Goal: Communication & Community: Connect with others

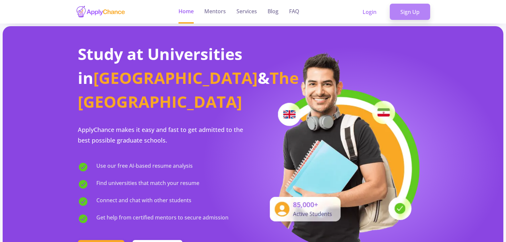
click at [348, 17] on link "Sign Up" at bounding box center [410, 12] width 40 height 17
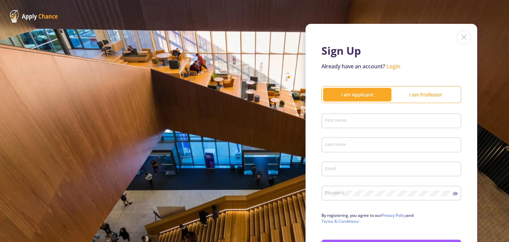
click at [348, 96] on div "I am Applicant" at bounding box center [357, 94] width 68 height 7
click at [348, 125] on div "First name" at bounding box center [391, 119] width 133 height 17
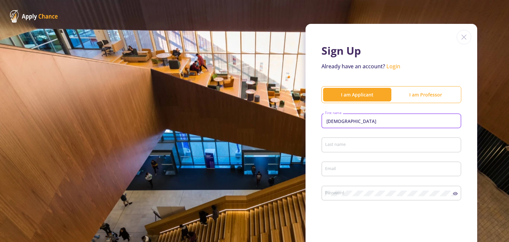
type input "[DEMOGRAPHIC_DATA]"
click at [325, 146] on input "Last name" at bounding box center [392, 145] width 135 height 6
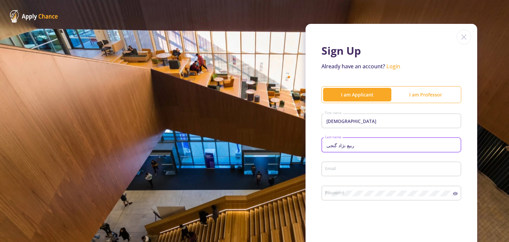
click at [325, 145] on input "ربیع نژاد گنجی" at bounding box center [392, 145] width 135 height 6
type input "ی"
type input "Ganji"
click at [328, 120] on input "[DEMOGRAPHIC_DATA]" at bounding box center [392, 121] width 135 height 6
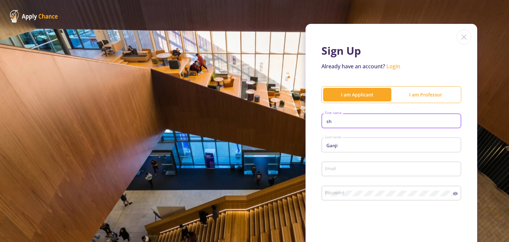
click at [325, 122] on input "sh" at bounding box center [392, 121] width 135 height 6
type input "h"
type input "SHayan"
click at [332, 170] on input "Email" at bounding box center [392, 169] width 135 height 6
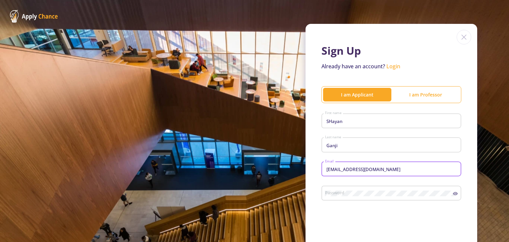
type input "[EMAIL_ADDRESS][DOMAIN_NAME]"
click at [348, 197] on div "Password" at bounding box center [389, 191] width 128 height 17
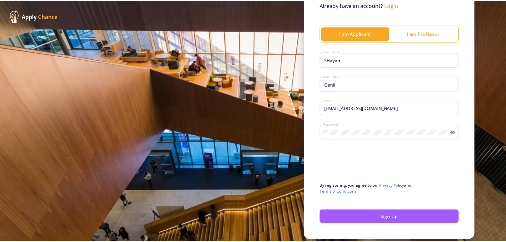
scroll to position [50, 0]
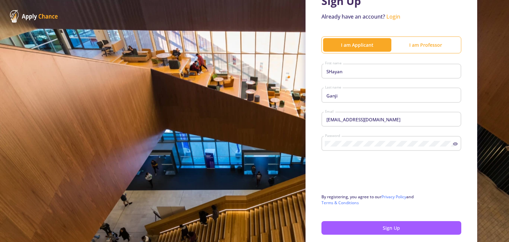
click at [348, 145] on icon at bounding box center [455, 143] width 5 height 3
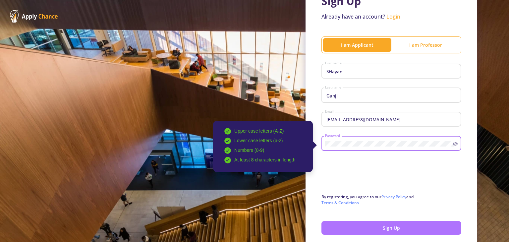
click at [348, 230] on button "Sign Up" at bounding box center [391, 228] width 140 height 14
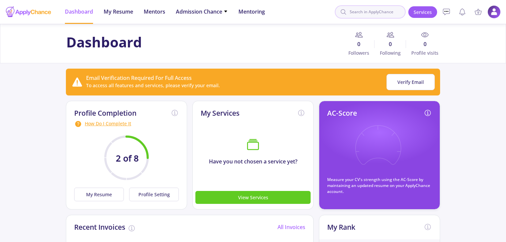
click at [348, 13] on input at bounding box center [370, 11] width 71 height 13
type input "[GEOGRAPHIC_DATA]"
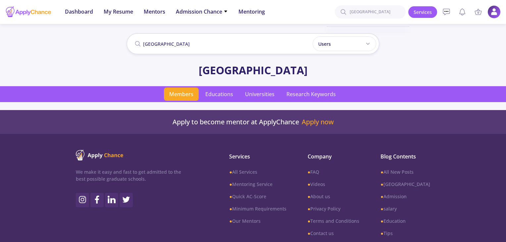
click at [173, 90] on span "Members" at bounding box center [181, 93] width 35 height 13
click at [223, 95] on span "Educations" at bounding box center [219, 93] width 38 height 13
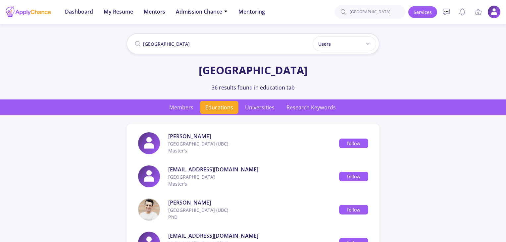
click at [246, 109] on span "Universities" at bounding box center [260, 107] width 40 height 13
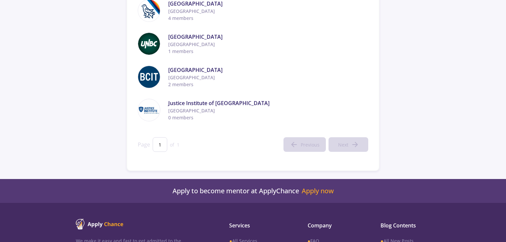
scroll to position [99, 0]
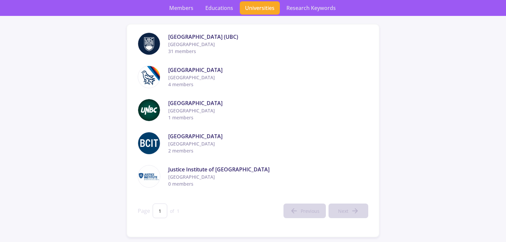
click at [348, 91] on app-search-result "British columbia Users Users Professors Mentors [GEOGRAPHIC_DATA] 5 results fou…" at bounding box center [253, 84] width 506 height 305
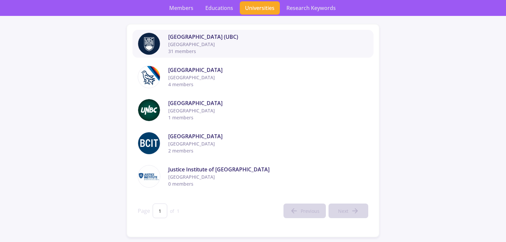
click at [185, 41] on span "[GEOGRAPHIC_DATA]" at bounding box center [268, 44] width 200 height 7
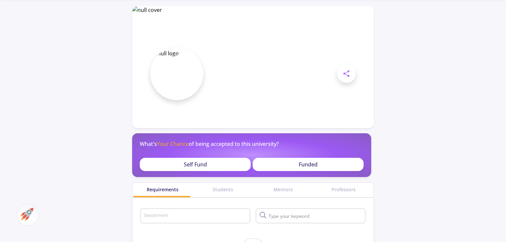
scroll to position [33, 0]
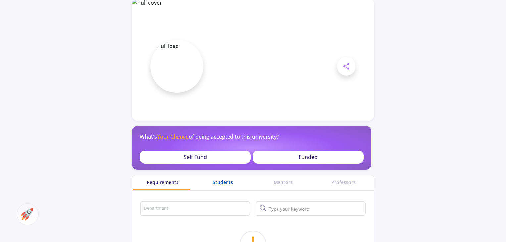
click at [228, 183] on div "Students" at bounding box center [223, 181] width 60 height 7
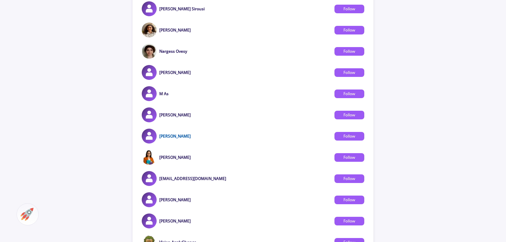
scroll to position [430, 0]
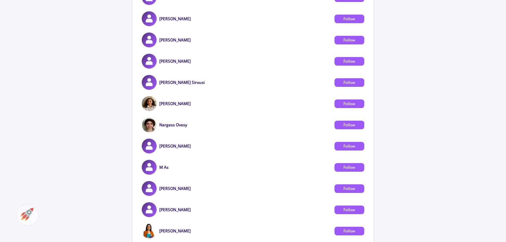
click at [148, 106] on img at bounding box center [149, 103] width 15 height 15
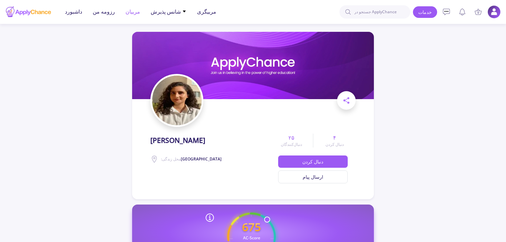
click at [130, 16] on li "مربیان" at bounding box center [133, 12] width 15 height 24
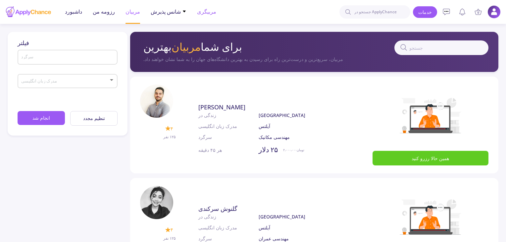
click at [200, 12] on font "مربیگری" at bounding box center [206, 11] width 19 height 7
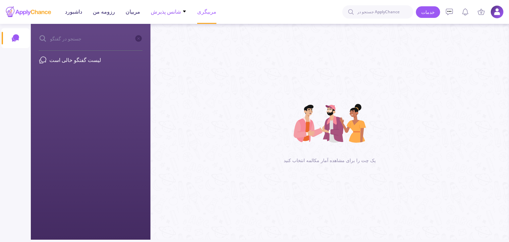
click at [155, 15] on font "شانس پذیرش" at bounding box center [166, 11] width 30 height 7
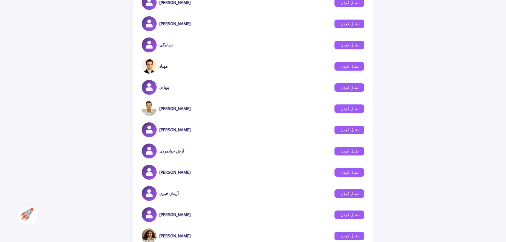
scroll to position [310, 0]
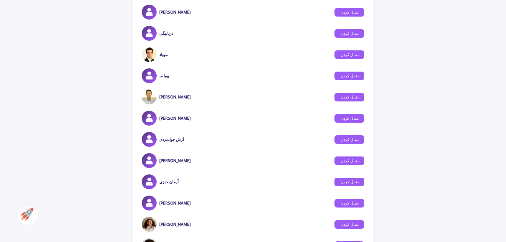
click at [163, 122] on div "[PERSON_NAME]" at bounding box center [166, 118] width 49 height 15
click at [148, 116] on img at bounding box center [149, 118] width 15 height 15
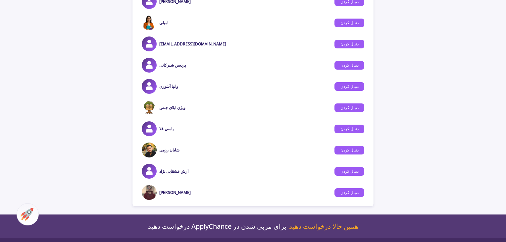
scroll to position [641, 0]
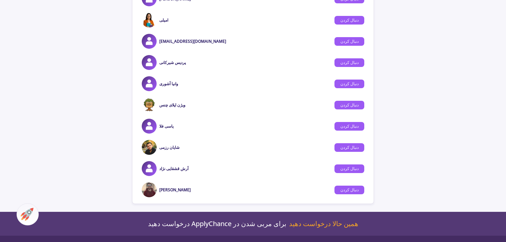
click at [154, 148] on img at bounding box center [149, 147] width 15 height 15
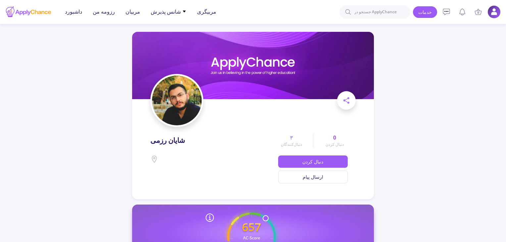
click at [176, 108] on img at bounding box center [177, 101] width 50 height 50
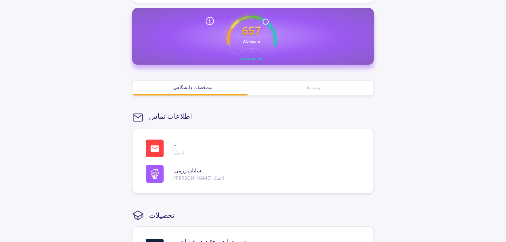
scroll to position [132, 0]
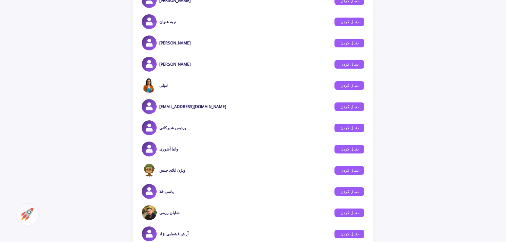
scroll to position [575, 0]
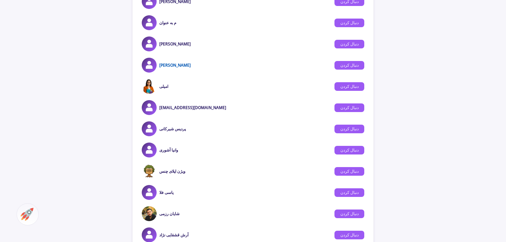
click at [176, 65] on font "[PERSON_NAME]" at bounding box center [174, 65] width 31 height 6
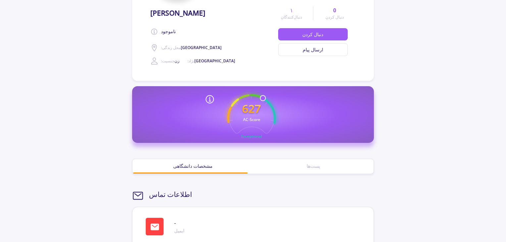
scroll to position [111, 0]
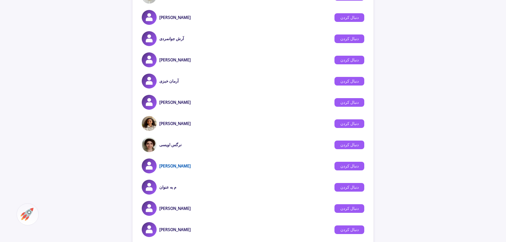
scroll to position [409, 0]
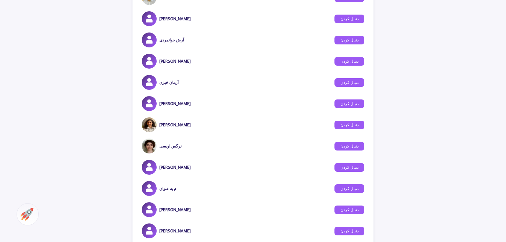
click at [150, 145] on img at bounding box center [149, 145] width 15 height 15
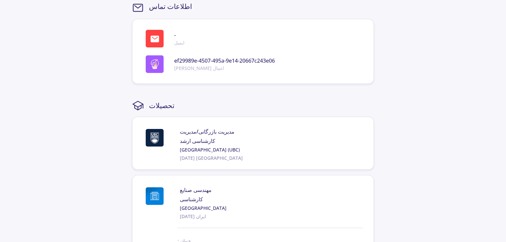
scroll to position [310, 0]
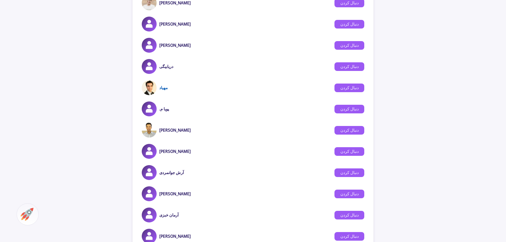
scroll to position [244, 0]
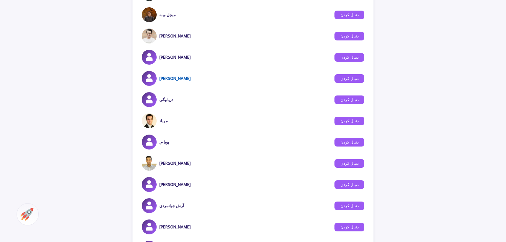
click at [168, 80] on font "[PERSON_NAME]" at bounding box center [174, 79] width 31 height 6
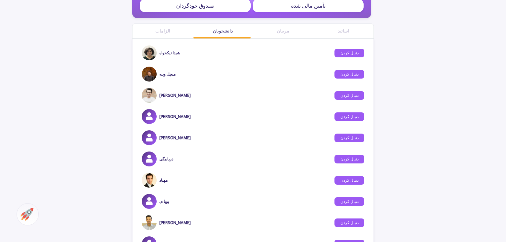
scroll to position [177, 0]
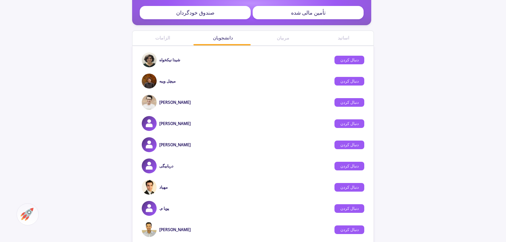
click at [156, 60] on div "شیدا نیکخواه" at bounding box center [161, 59] width 38 height 15
click at [171, 61] on font "شیدا نیکخواه" at bounding box center [169, 60] width 21 height 6
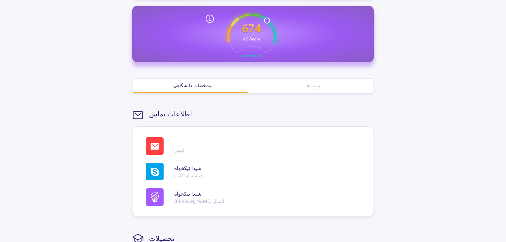
scroll to position [111, 0]
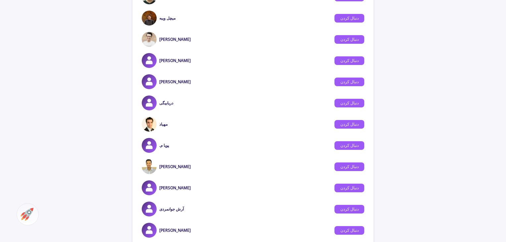
scroll to position [244, 0]
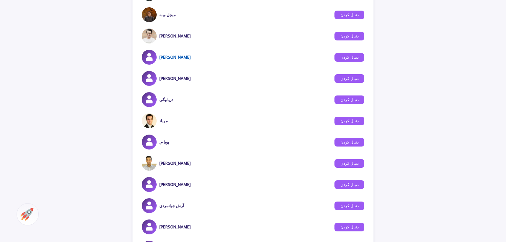
click at [164, 59] on font "[PERSON_NAME]" at bounding box center [174, 57] width 31 height 6
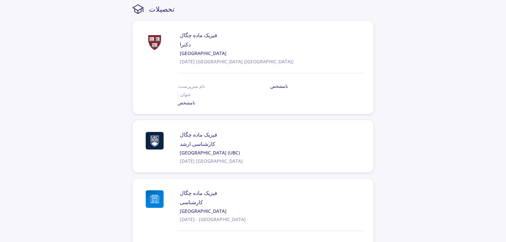
scroll to position [376, 0]
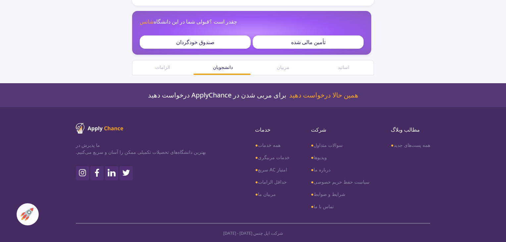
scroll to position [244, 0]
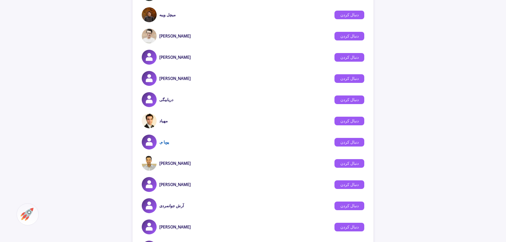
click at [163, 144] on font "پویا م." at bounding box center [164, 142] width 10 height 6
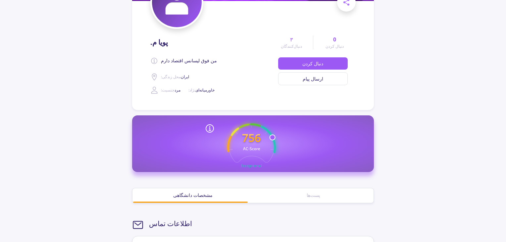
scroll to position [78, 0]
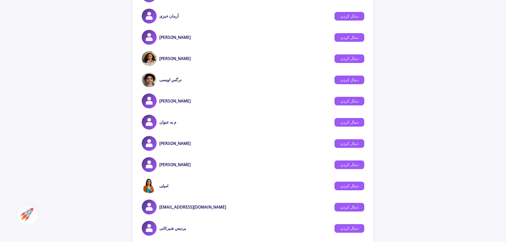
scroll to position [509, 0]
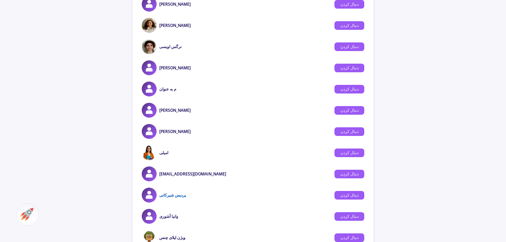
click at [165, 194] on font "پردیس شیرکانی" at bounding box center [172, 195] width 26 height 6
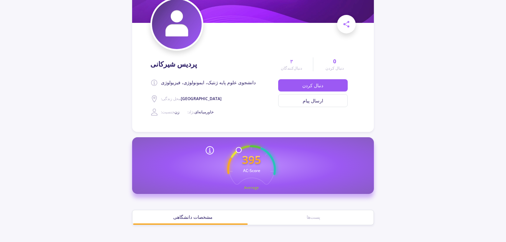
scroll to position [12, 0]
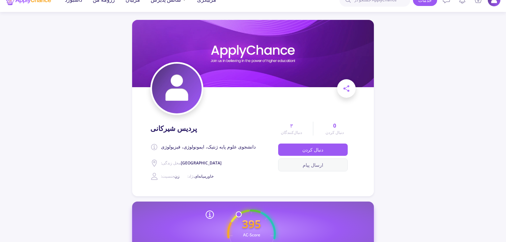
click at [304, 170] on button "ارسال پیام" at bounding box center [313, 164] width 70 height 13
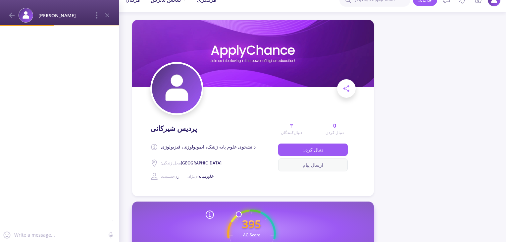
click at [305, 167] on font "ارسال پیام" at bounding box center [313, 165] width 21 height 6
click at [309, 165] on font "ارسال پیام" at bounding box center [313, 165] width 21 height 6
click at [35, 63] on div at bounding box center [59, 126] width 119 height 202
click at [98, 16] on icon at bounding box center [97, 15] width 8 height 8
click at [57, 84] on div at bounding box center [59, 126] width 119 height 202
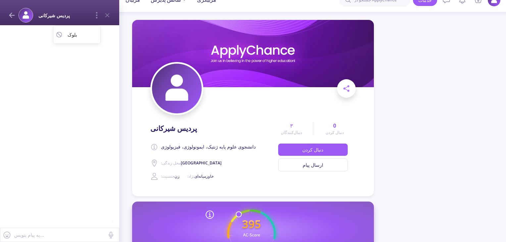
click at [9, 11] on icon at bounding box center [12, 15] width 8 height 8
click at [65, 78] on div at bounding box center [59, 126] width 119 height 202
click at [110, 14] on icon at bounding box center [107, 15] width 8 height 8
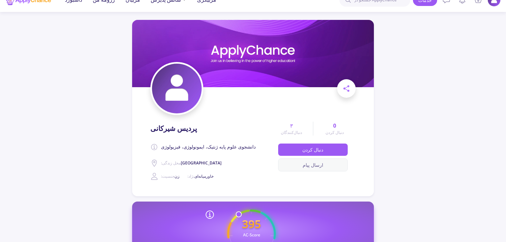
click at [315, 167] on button "ارسال پیام" at bounding box center [313, 164] width 70 height 13
click at [310, 165] on font "ارسال پیام" at bounding box center [313, 165] width 21 height 6
click at [299, 163] on button "ارسال پیام" at bounding box center [313, 164] width 70 height 13
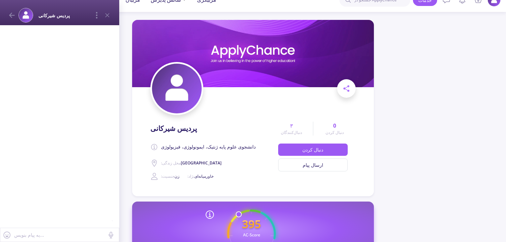
click at [41, 39] on div at bounding box center [59, 126] width 119 height 202
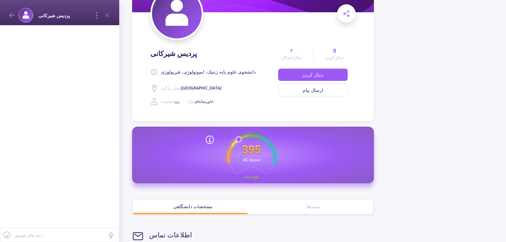
scroll to position [0, 0]
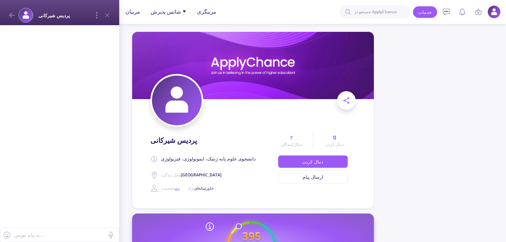
click at [56, 69] on div at bounding box center [59, 126] width 119 height 202
click at [45, 56] on div at bounding box center [59, 126] width 119 height 202
click at [311, 158] on font "دنبال کردن" at bounding box center [312, 161] width 21 height 6
click at [310, 177] on font "ارسال پیام" at bounding box center [313, 177] width 21 height 6
click at [54, 83] on div at bounding box center [59, 126] width 119 height 202
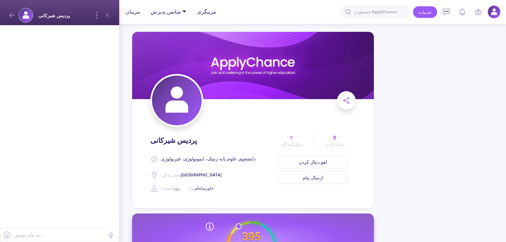
click at [55, 81] on div at bounding box center [59, 126] width 119 height 202
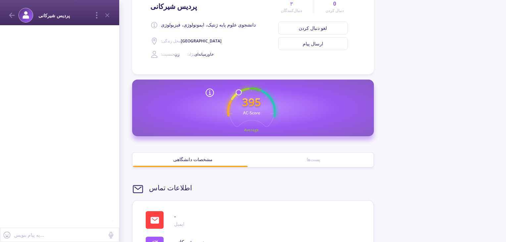
scroll to position [166, 0]
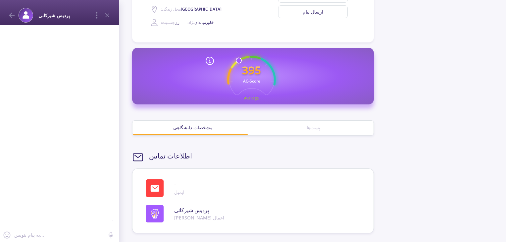
click at [304, 131] on div "پست‌ها" at bounding box center [313, 128] width 121 height 15
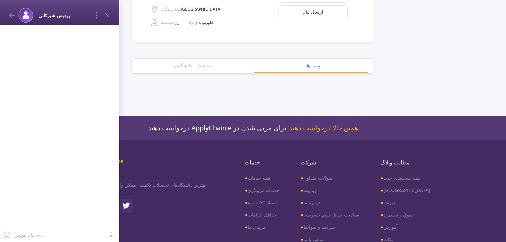
click at [193, 67] on font "مشخصات دانشگاهی" at bounding box center [192, 65] width 39 height 6
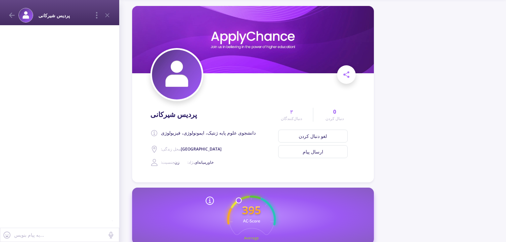
scroll to position [33, 0]
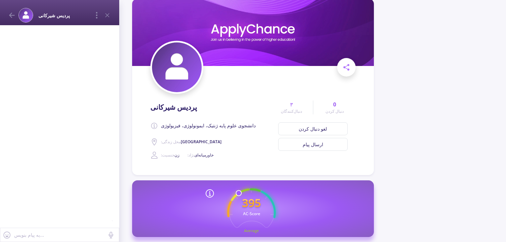
click at [348, 63] on span at bounding box center [346, 67] width 19 height 19
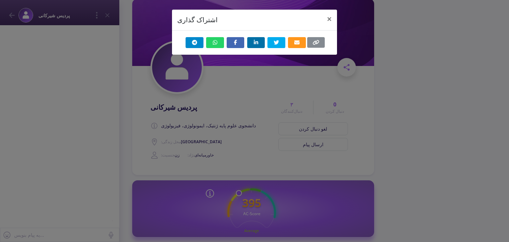
click at [219, 43] on div "اشتراک گذاری در واتس اپ" at bounding box center [215, 42] width 18 height 11
click at [225, 146] on div "اشتراک گذاری ×" at bounding box center [254, 121] width 509 height 242
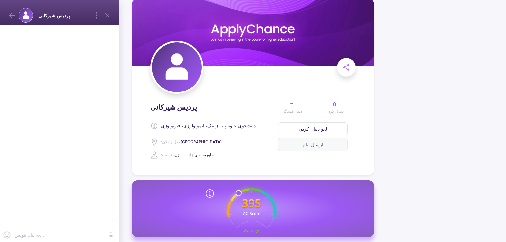
click at [306, 145] on font "ارسال پیام" at bounding box center [313, 144] width 21 height 6
click at [310, 149] on button "ارسال پیام" at bounding box center [313, 144] width 70 height 13
click at [84, 88] on div at bounding box center [59, 126] width 119 height 202
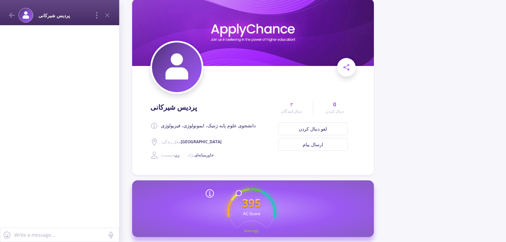
drag, startPoint x: 52, startPoint y: 52, endPoint x: 45, endPoint y: 54, distance: 7.3
click at [45, 54] on div at bounding box center [59, 126] width 119 height 202
click at [44, 54] on div at bounding box center [59, 126] width 119 height 202
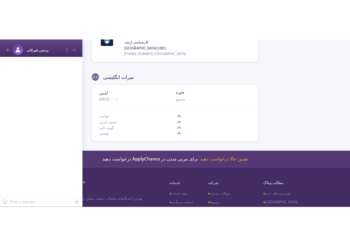
scroll to position [464, 0]
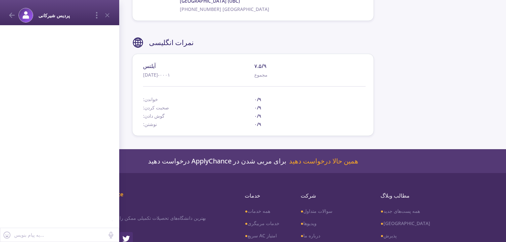
click at [42, 45] on div at bounding box center [59, 126] width 119 height 202
